Goal: Task Accomplishment & Management: Complete application form

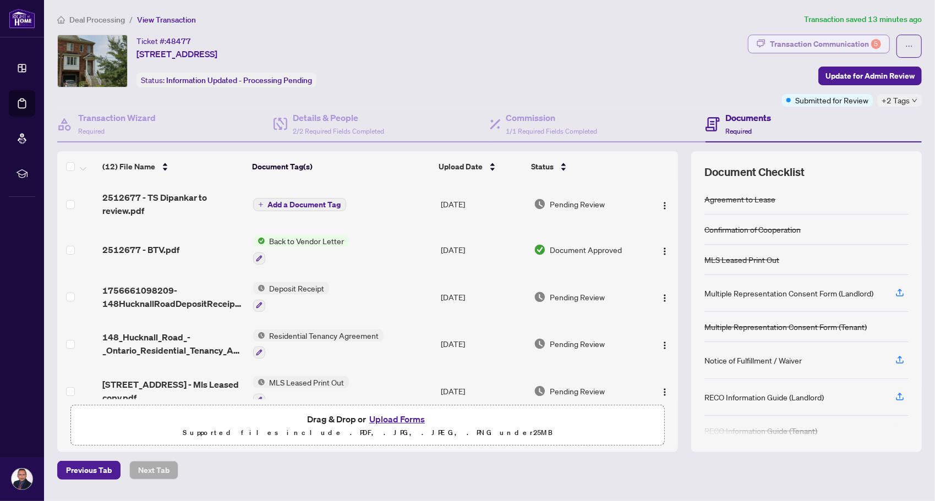
click at [824, 44] on div "Transaction Communication 5" at bounding box center [825, 44] width 111 height 18
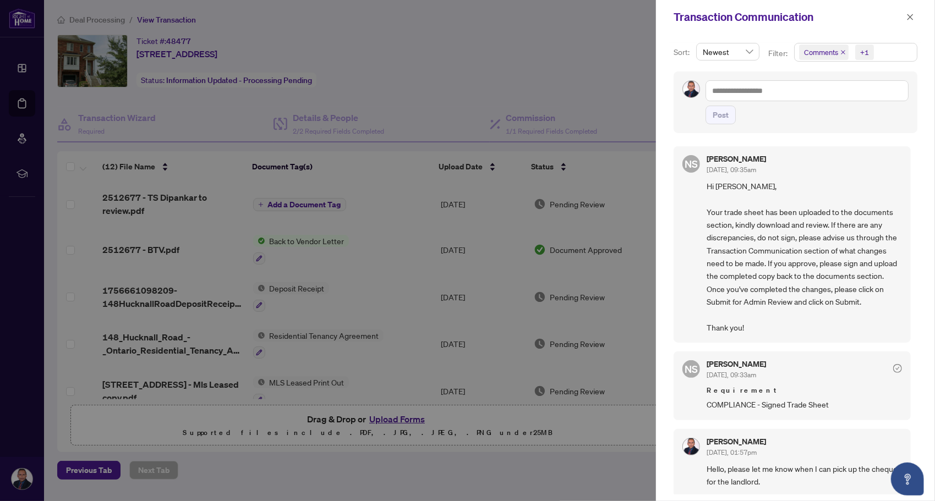
click at [595, 93] on div at bounding box center [467, 250] width 935 height 501
click at [909, 16] on icon "close" at bounding box center [910, 17] width 8 height 8
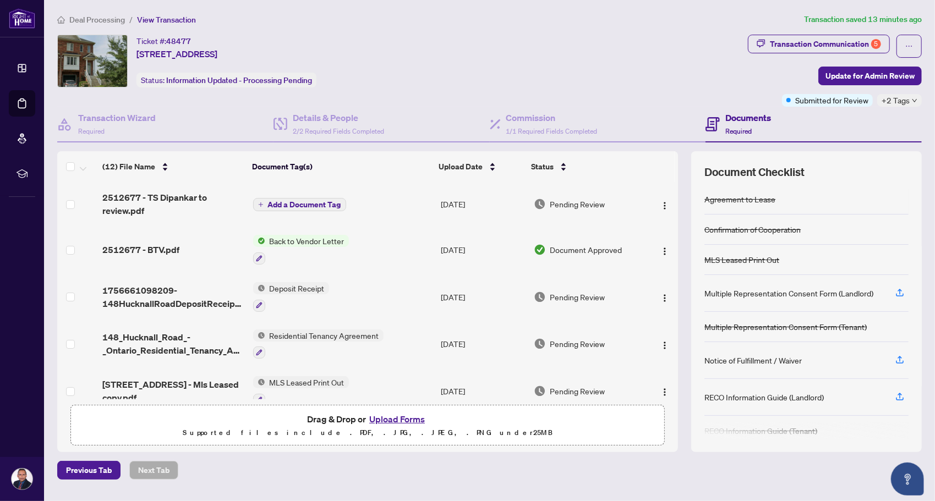
click at [762, 118] on h4 "Documents" at bounding box center [748, 117] width 46 height 13
click at [185, 196] on span "2512677 - TS Dipankar to review.pdf" at bounding box center [172, 204] width 141 height 26
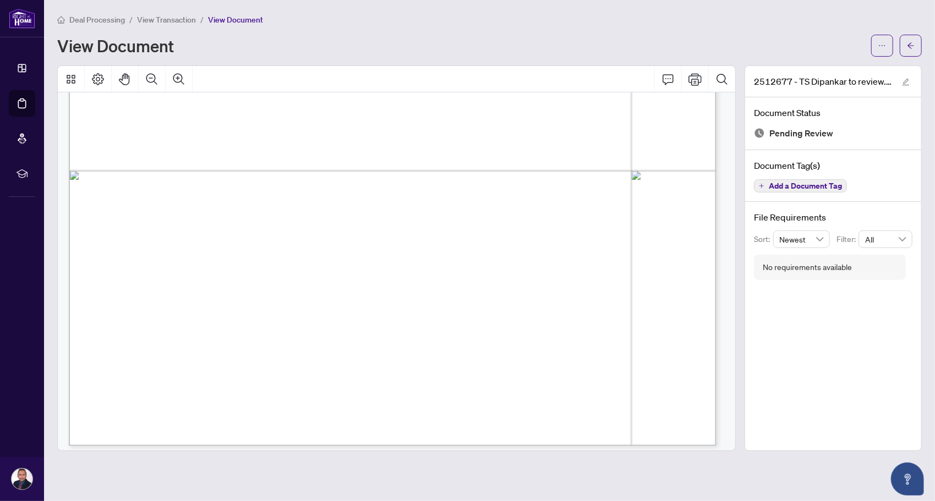
scroll to position [165, 0]
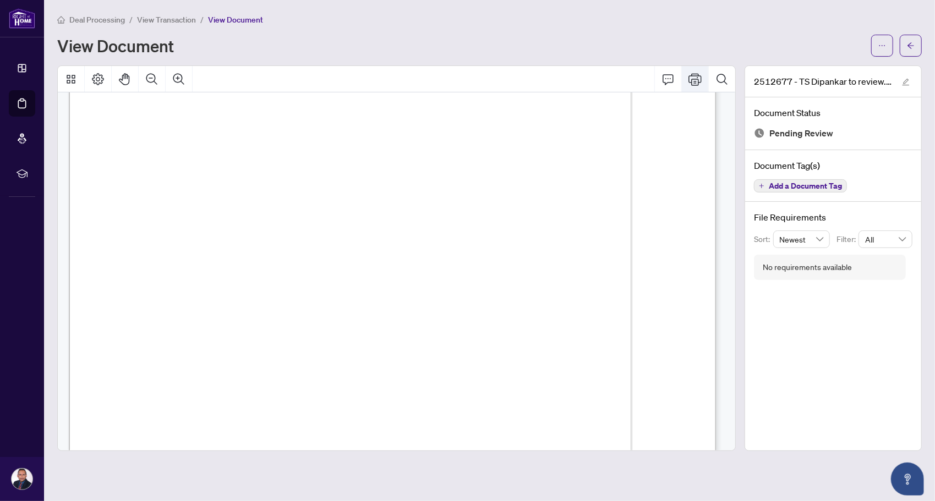
click at [694, 79] on icon "Print" at bounding box center [694, 79] width 13 height 13
drag, startPoint x: 482, startPoint y: 235, endPoint x: 483, endPoint y: 225, distance: 10.5
click at [688, 83] on button "Print" at bounding box center [695, 79] width 26 height 26
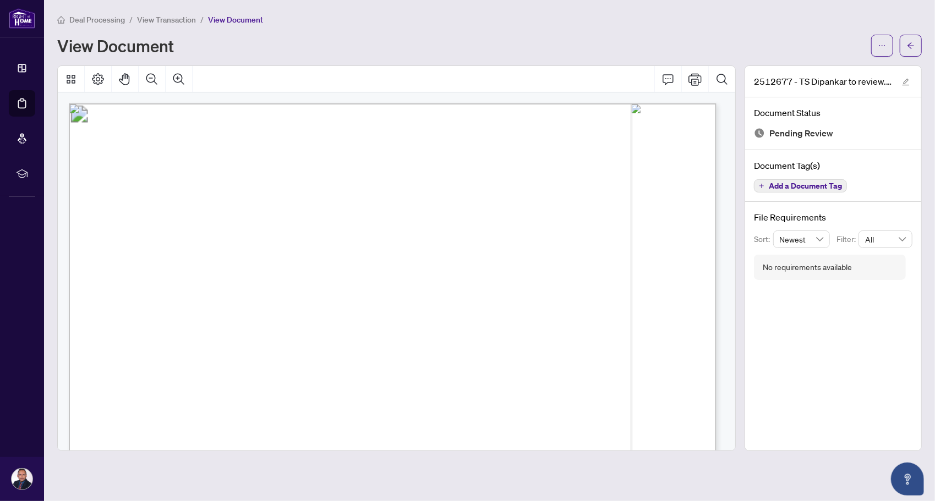
click at [176, 23] on span "View Transaction" at bounding box center [166, 20] width 59 height 10
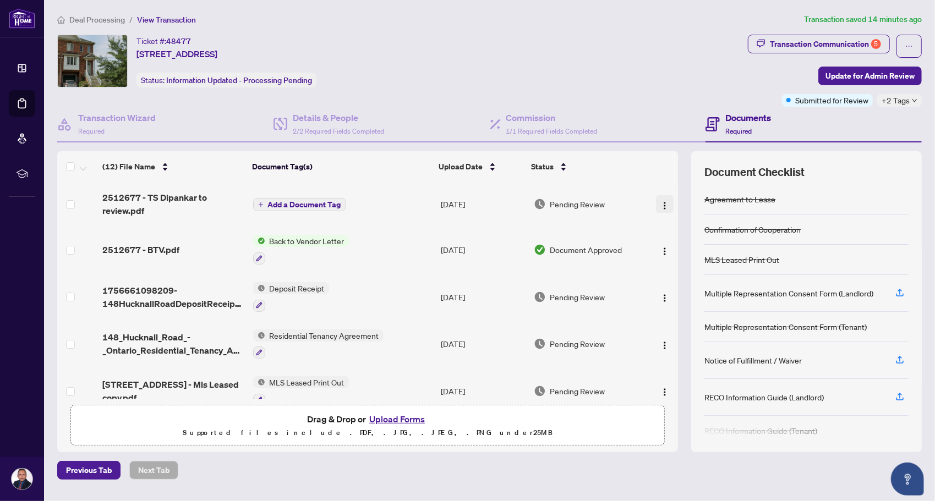
click at [666, 204] on img "button" at bounding box center [664, 205] width 9 height 9
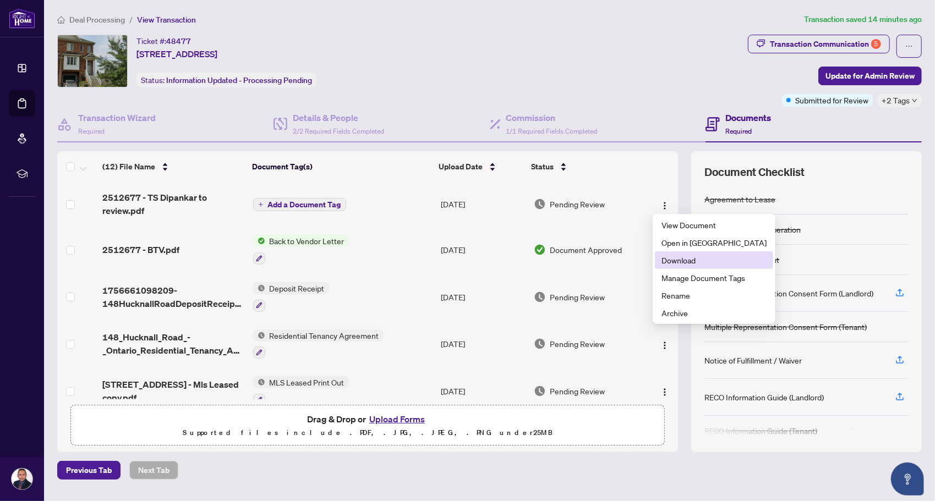
click at [673, 261] on span "Download" at bounding box center [713, 260] width 105 height 12
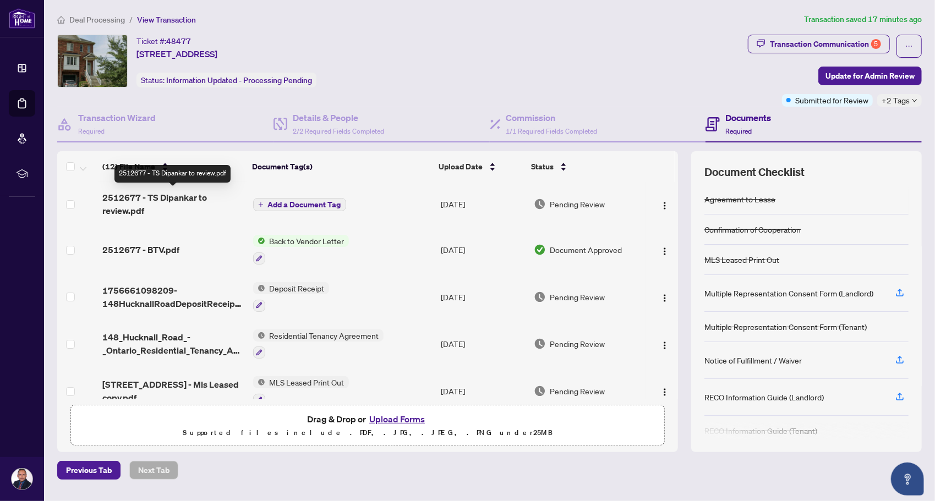
click at [173, 192] on span "2512677 - TS Dipankar to review.pdf" at bounding box center [172, 204] width 141 height 26
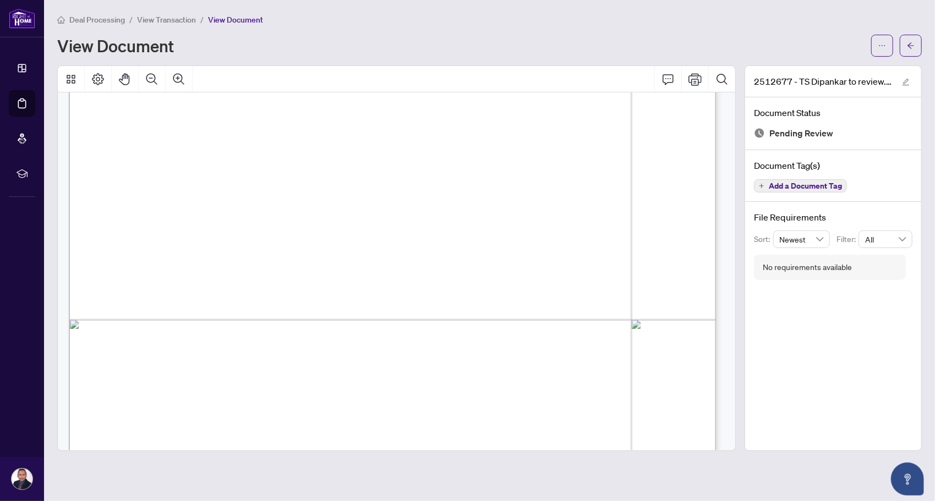
scroll to position [330, 0]
click at [165, 17] on span "View Transaction" at bounding box center [166, 20] width 59 height 10
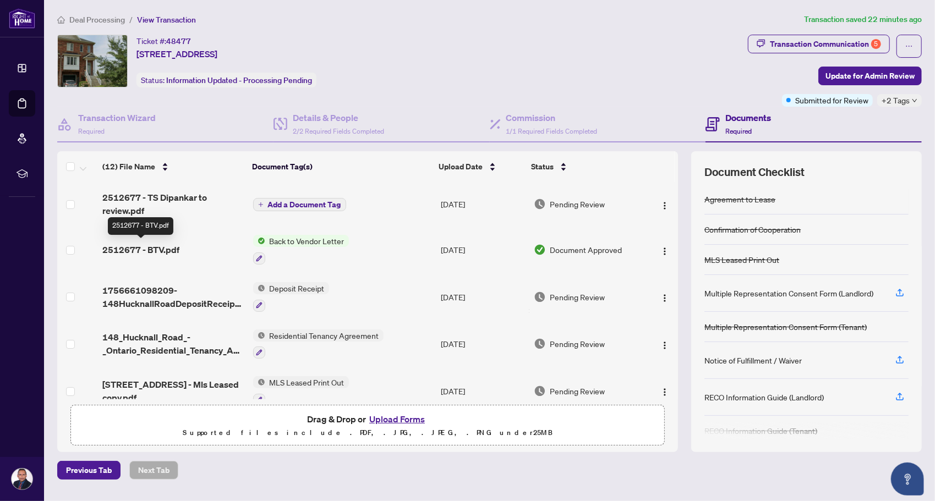
click at [144, 252] on span "2512677 - BTV.pdf" at bounding box center [140, 249] width 77 height 13
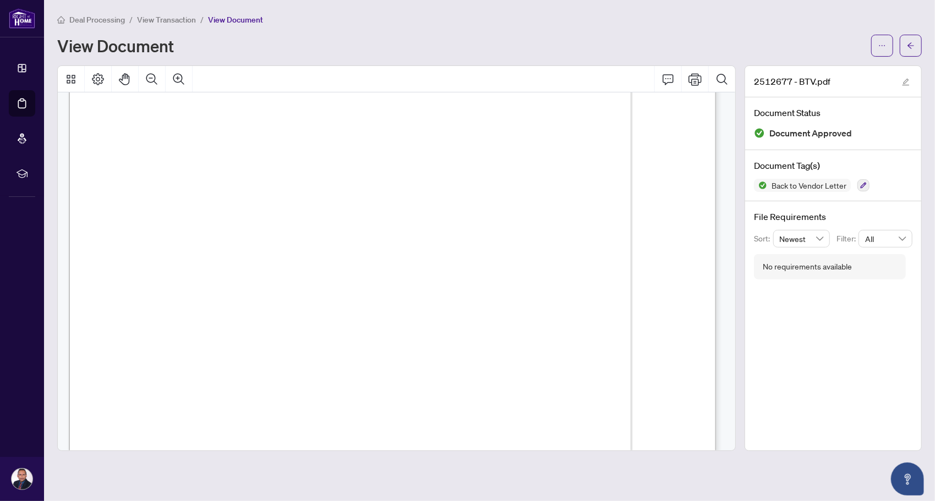
scroll to position [61, 0]
click at [184, 21] on span "View Transaction" at bounding box center [166, 20] width 59 height 10
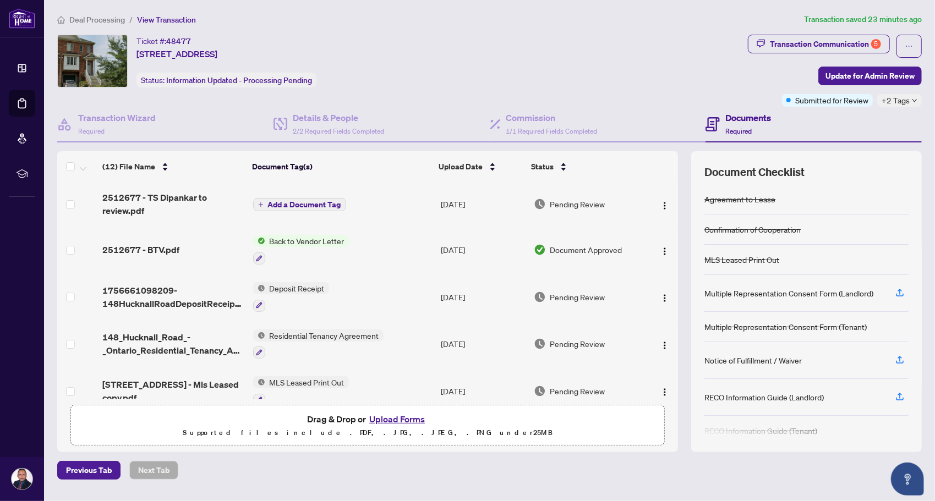
click at [395, 416] on button "Upload Forms" at bounding box center [397, 419] width 62 height 14
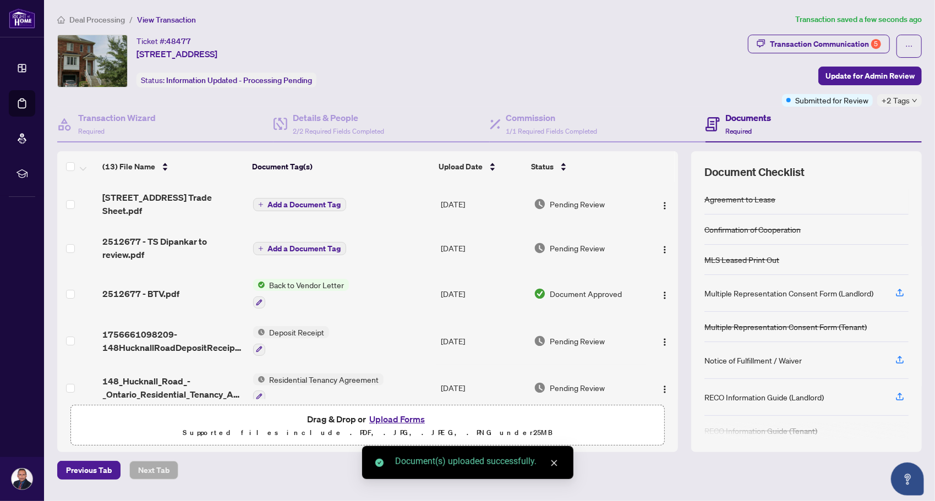
click at [311, 204] on span "Add a Document Tag" at bounding box center [304, 205] width 73 height 8
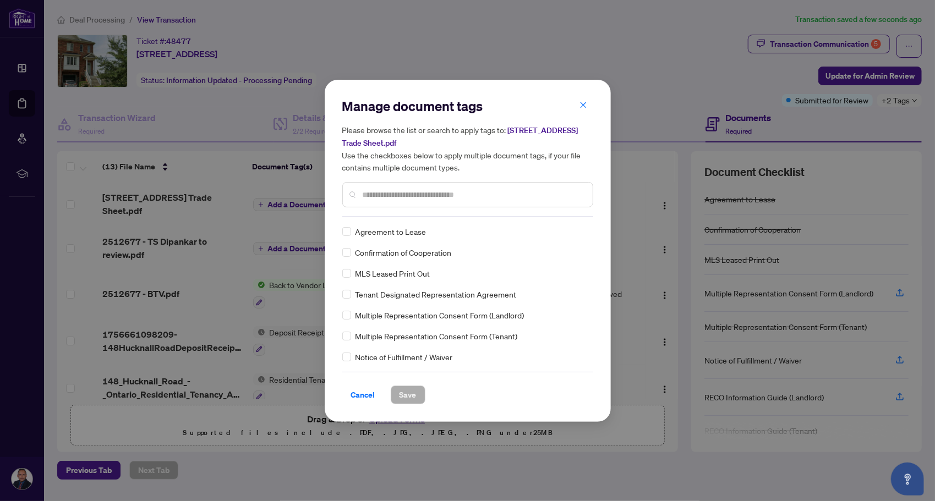
click at [398, 199] on input "text" at bounding box center [473, 195] width 221 height 12
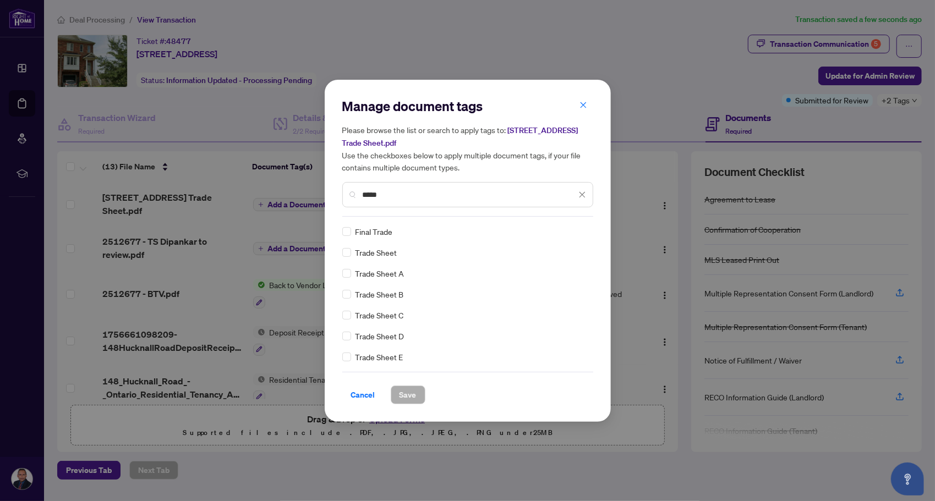
type input "*****"
click at [400, 394] on span "Save" at bounding box center [408, 395] width 17 height 18
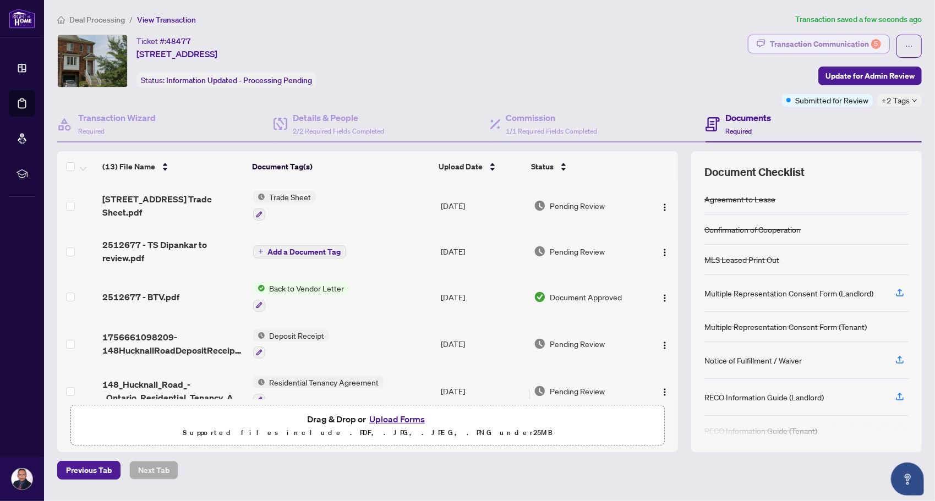
click at [846, 46] on div "Transaction Communication 5" at bounding box center [825, 44] width 111 height 18
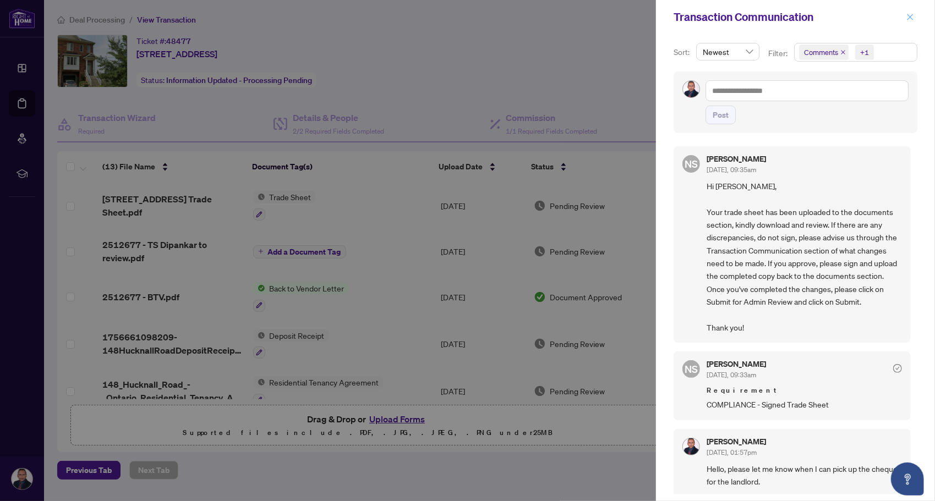
click at [916, 15] on button "button" at bounding box center [910, 16] width 14 height 13
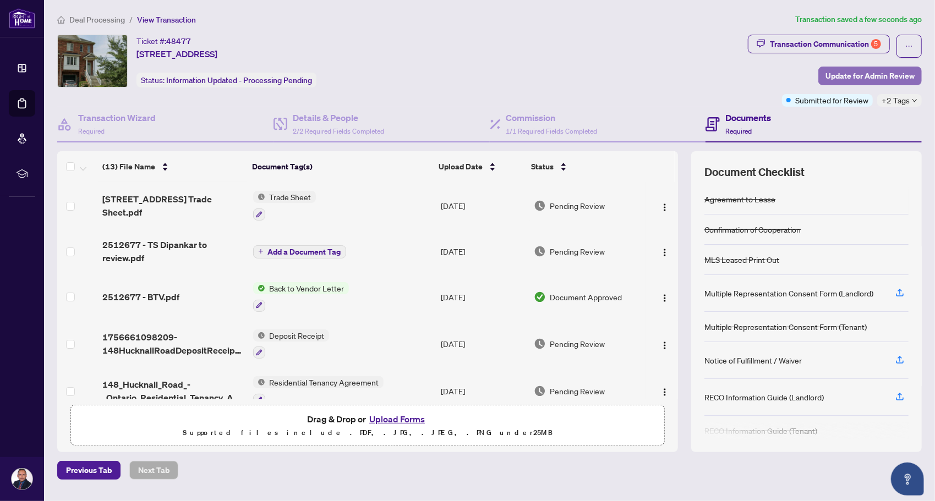
click at [894, 74] on span "Update for Admin Review" at bounding box center [869, 76] width 89 height 18
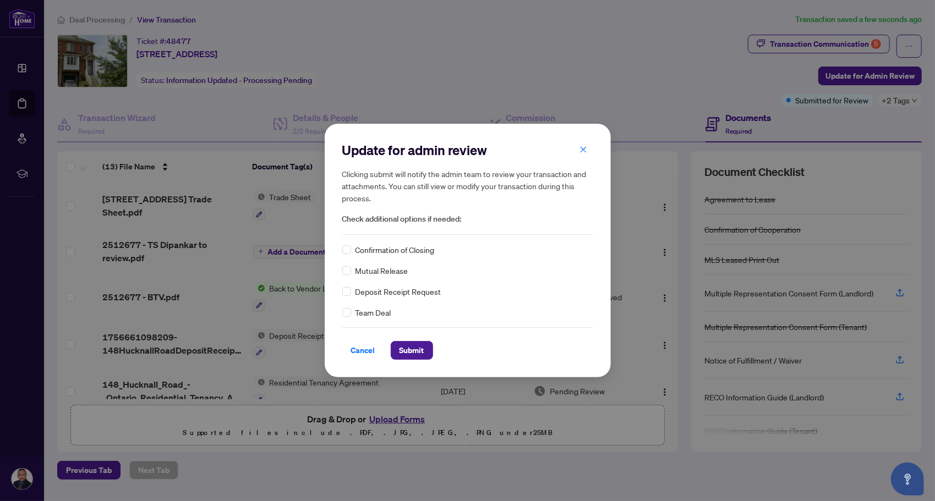
click at [390, 248] on span "Confirmation of Closing" at bounding box center [395, 250] width 79 height 12
click at [409, 354] on span "Submit" at bounding box center [412, 351] width 25 height 18
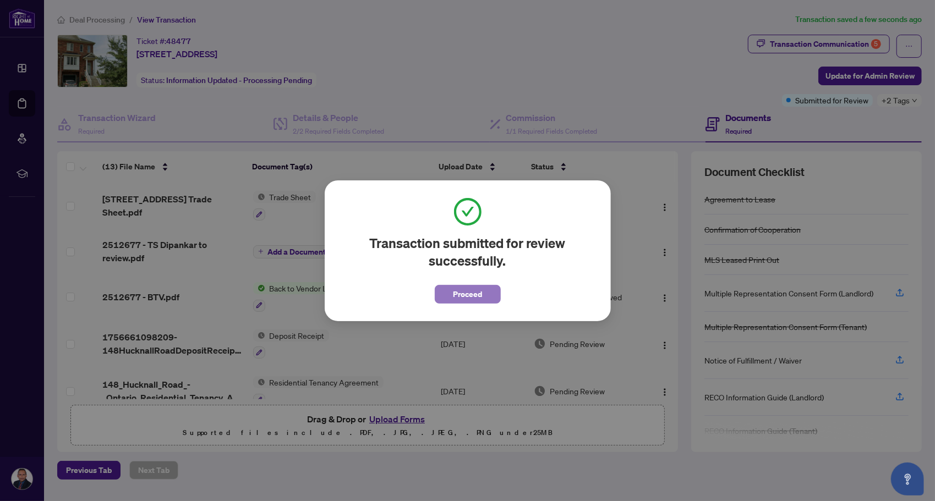
click at [467, 296] on span "Proceed" at bounding box center [467, 295] width 29 height 18
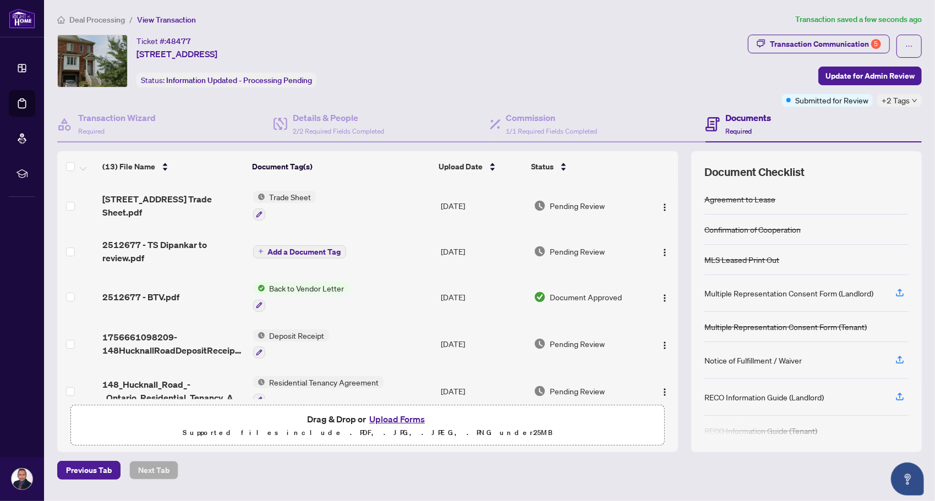
click at [922, 43] on div "Transaction Communication 5 Update for Admin Review Submitted for Review +2 Tags" at bounding box center [835, 71] width 178 height 72
click at [909, 44] on icon "ellipsis" at bounding box center [909, 46] width 8 height 8
drag, startPoint x: 736, startPoint y: 67, endPoint x: 790, endPoint y: 86, distance: 57.6
click at [736, 67] on div "Ticket #: 48477 148 Hucknall Rd, Toronto, Ontario M3J 0H4, Canada Status: Infor…" at bounding box center [400, 61] width 686 height 53
